Goal: Information Seeking & Learning: Learn about a topic

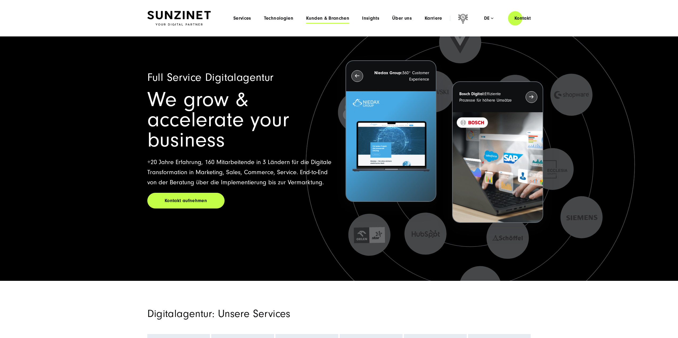
click at [343, 20] on span "Kunden & Branchen" at bounding box center [327, 18] width 43 height 5
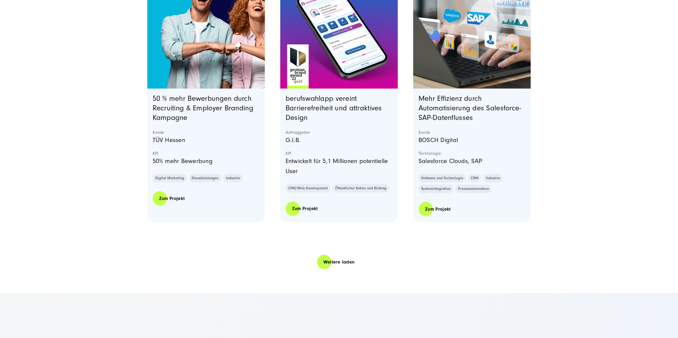
scroll to position [1145, 0]
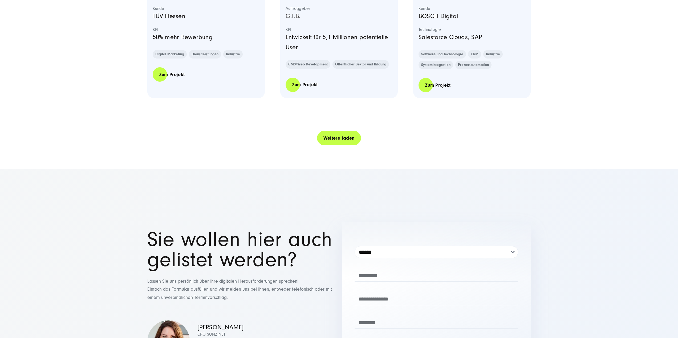
click at [330, 132] on link "Weitere laden" at bounding box center [339, 138] width 44 height 15
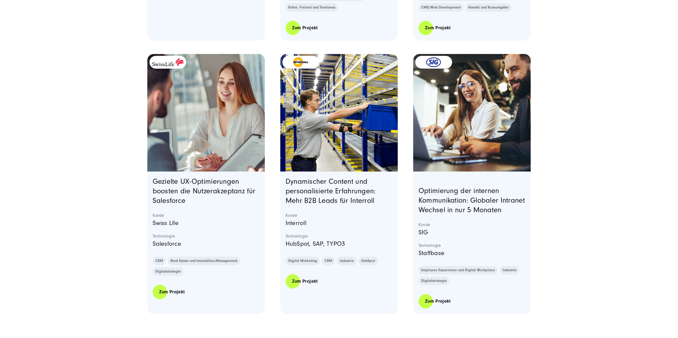
scroll to position [2157, 0]
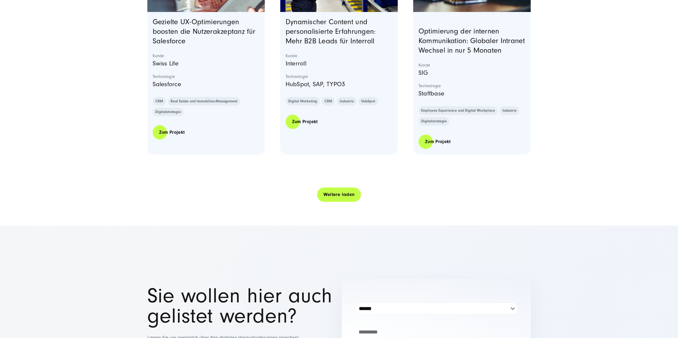
click at [336, 202] on link "Weitere laden" at bounding box center [339, 194] width 44 height 15
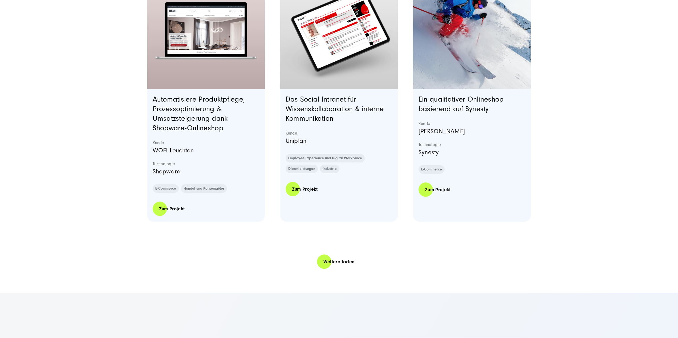
scroll to position [3196, 0]
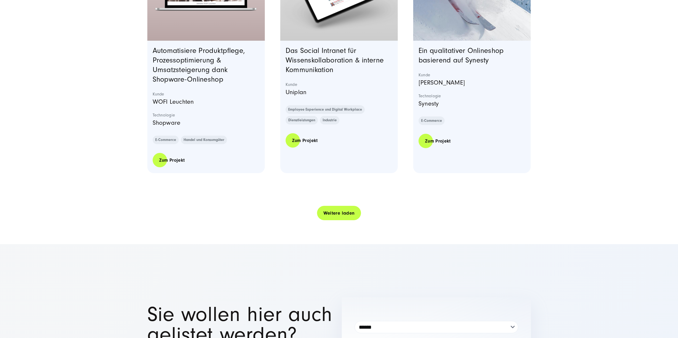
click at [336, 221] on link "Weitere laden" at bounding box center [339, 213] width 44 height 15
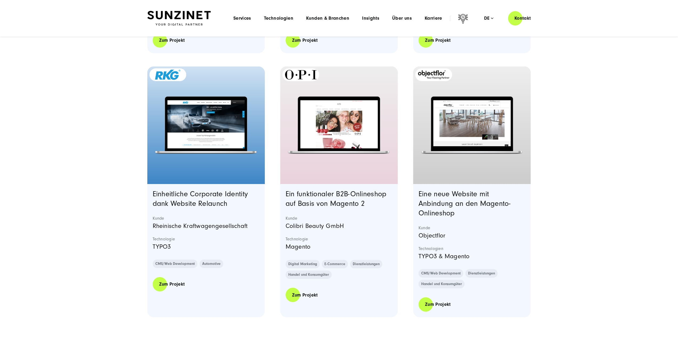
scroll to position [4101, 0]
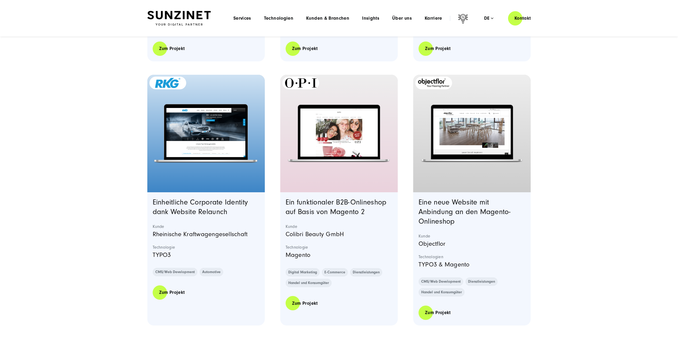
click at [153, 147] on img "Featured image: - Read full post: Rheinische Kraftwagengesellschaft | Website R…" at bounding box center [206, 133] width 108 height 67
